Goal: Task Accomplishment & Management: Use online tool/utility

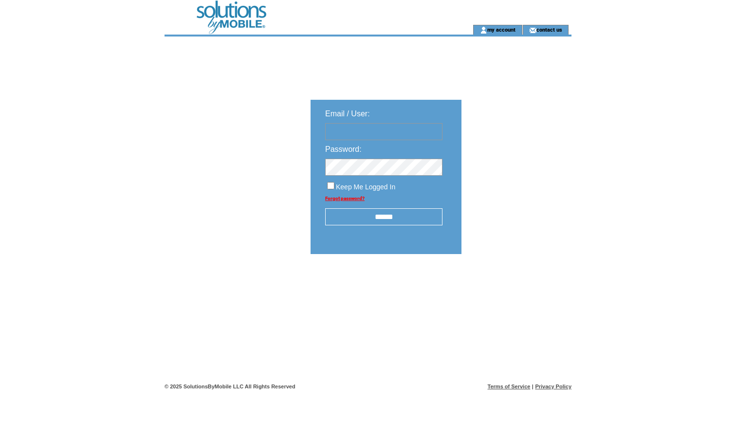
type input "**********"
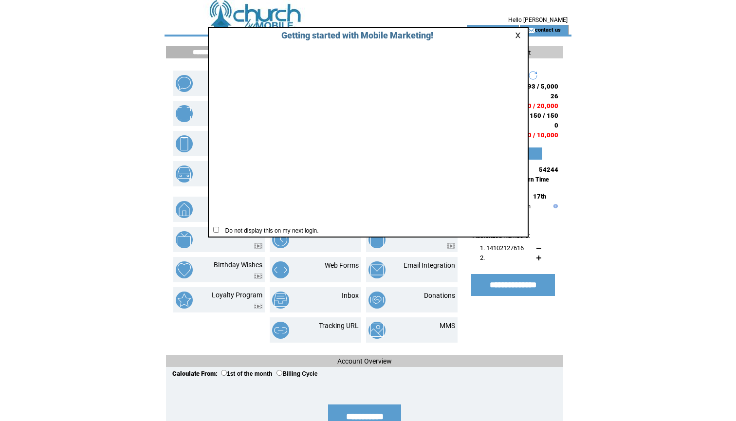
click at [516, 32] on td at bounding box center [520, 35] width 10 height 7
click at [517, 35] on link at bounding box center [519, 35] width 9 height 6
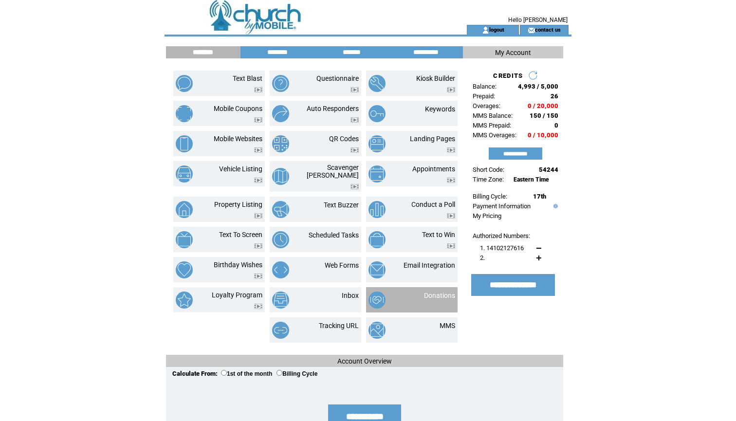
click at [398, 292] on td at bounding box center [385, 300] width 33 height 17
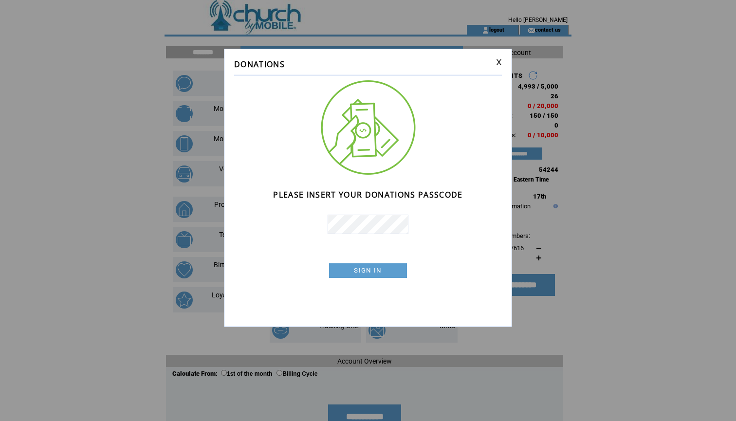
click at [368, 270] on link "SIGN IN" at bounding box center [368, 270] width 78 height 15
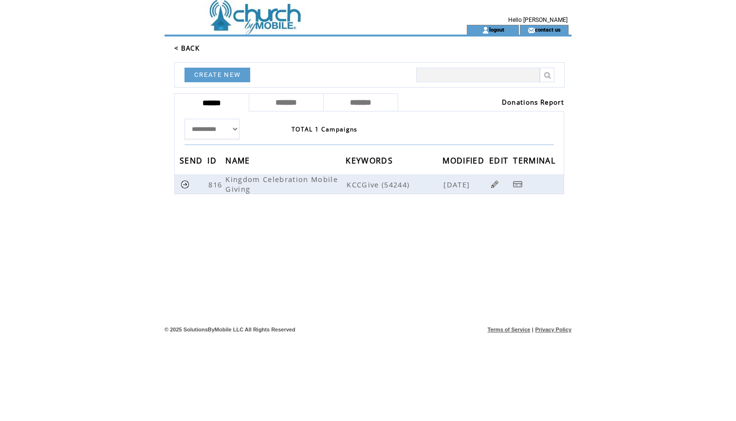
click at [525, 102] on link "Donations Report" at bounding box center [533, 102] width 62 height 9
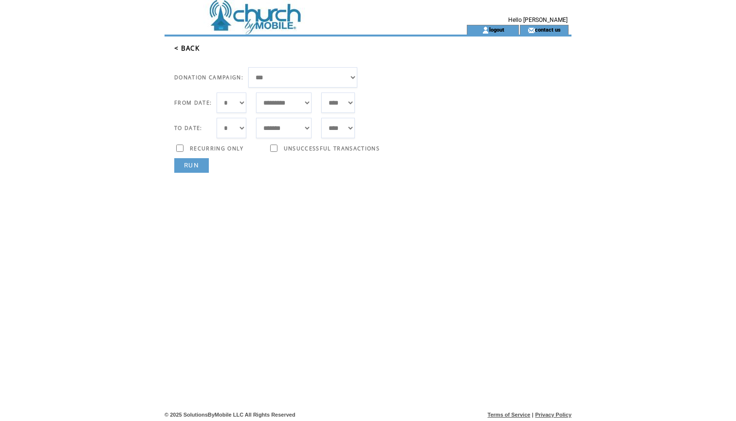
select select "**"
select select "*"
click at [194, 165] on link "RUN" at bounding box center [191, 165] width 35 height 15
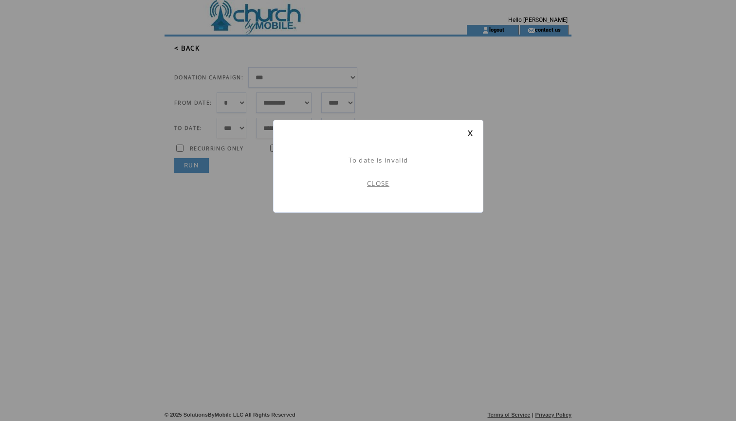
scroll to position [0, 0]
click at [376, 184] on link "CLOSE" at bounding box center [378, 183] width 22 height 9
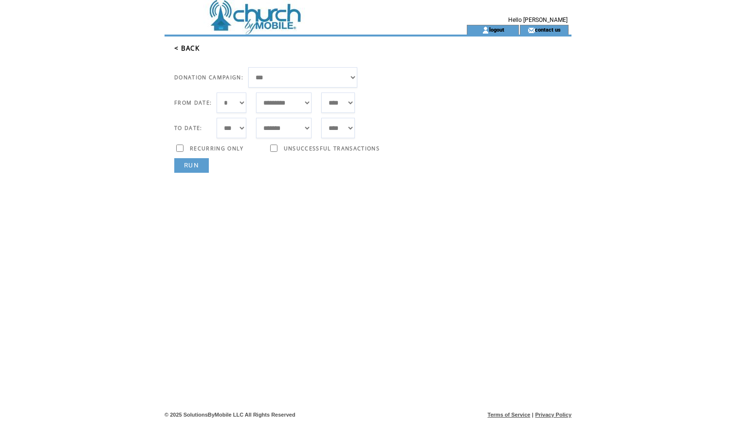
select select "**"
click at [194, 165] on link "RUN" at bounding box center [191, 165] width 35 height 15
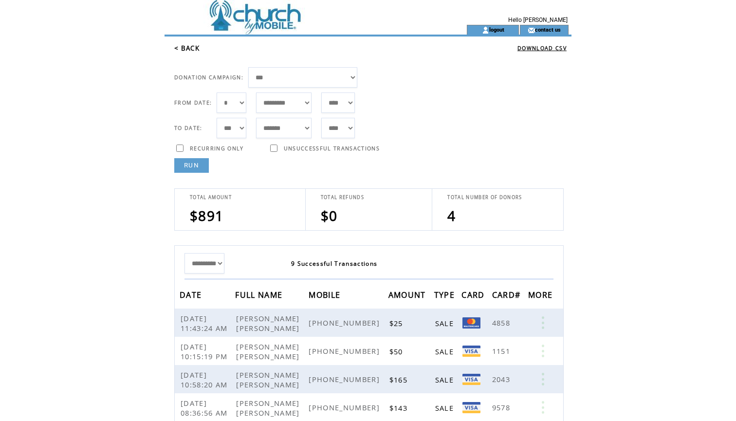
click at [190, 164] on link "RUN" at bounding box center [191, 165] width 35 height 15
click at [541, 46] on link "DOWNLOAD CSV" at bounding box center [542, 48] width 49 height 7
click at [188, 46] on link "< BACK" at bounding box center [186, 48] width 25 height 9
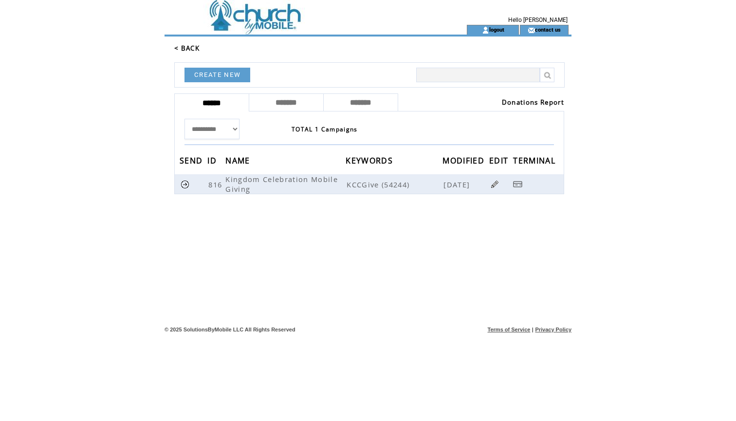
click at [188, 47] on link "< BACK" at bounding box center [186, 48] width 25 height 9
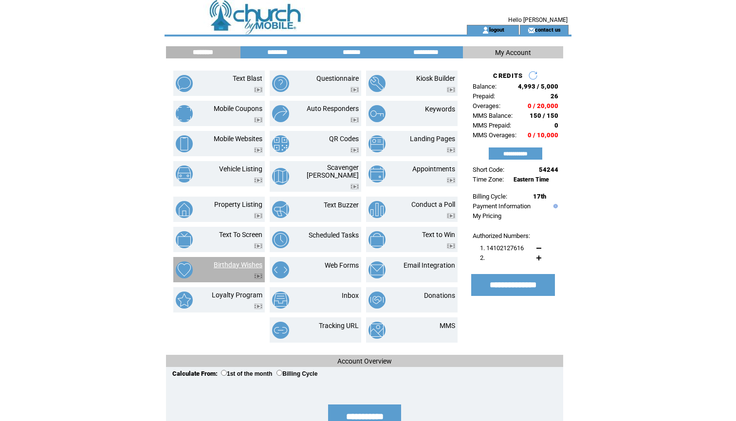
click at [226, 261] on link "Birthday Wishes" at bounding box center [238, 265] width 49 height 8
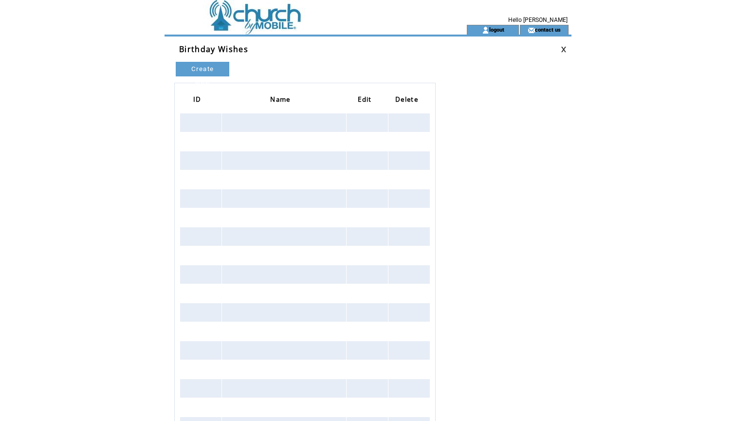
click at [563, 48] on link at bounding box center [564, 49] width 6 height 6
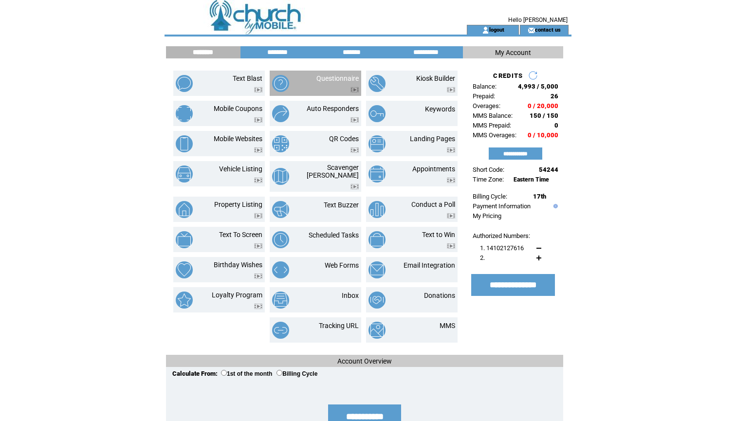
click at [318, 82] on td at bounding box center [338, 87] width 42 height 10
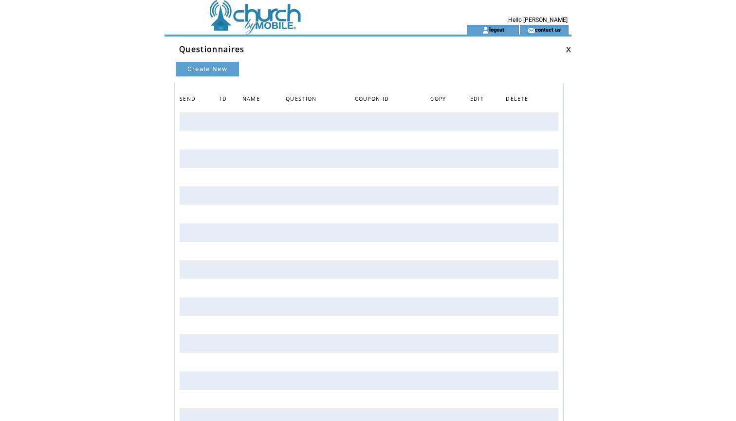
click at [567, 48] on link at bounding box center [569, 49] width 6 height 6
